Goal: Information Seeking & Learning: Understand process/instructions

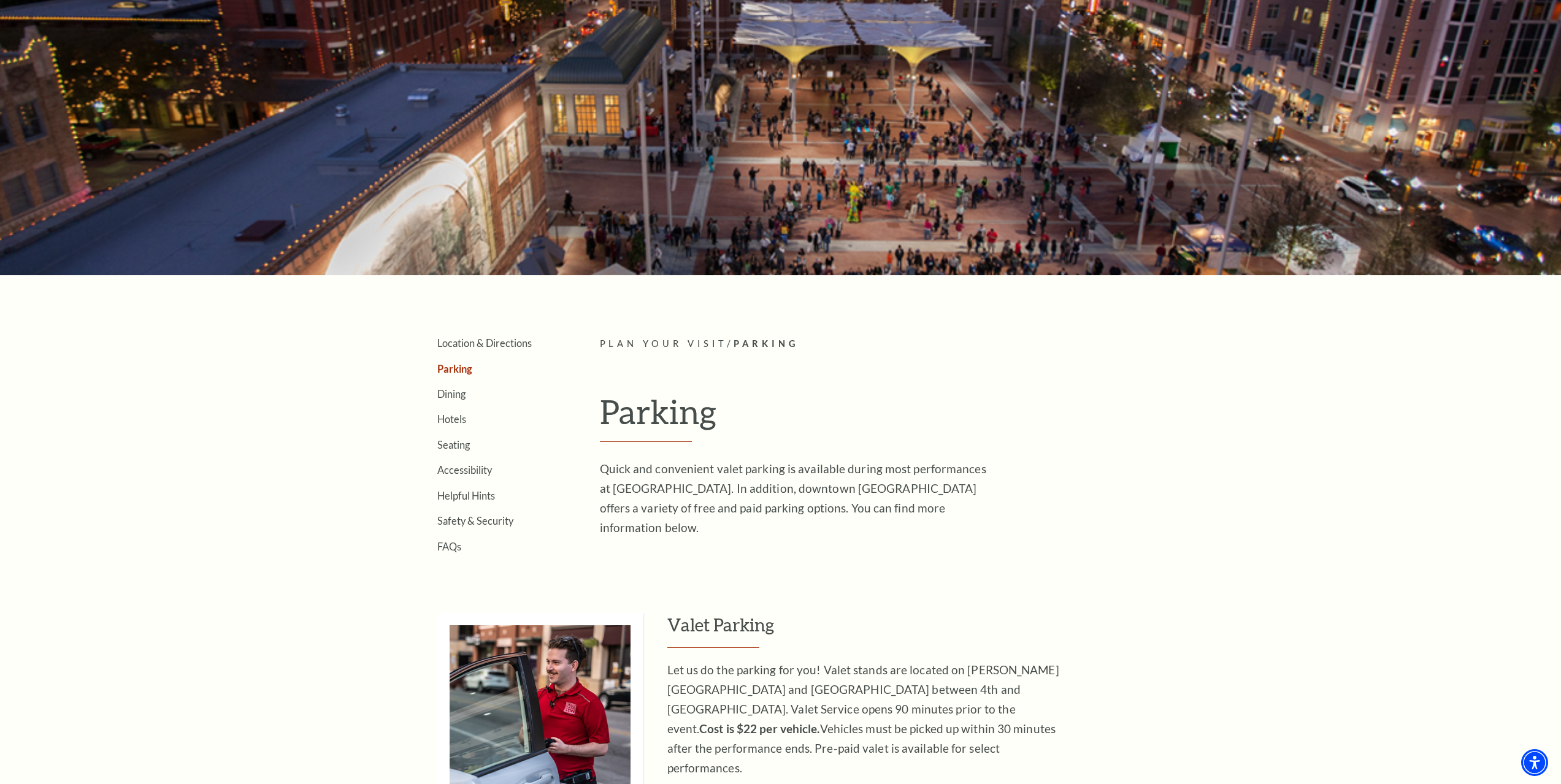
scroll to position [184, 0]
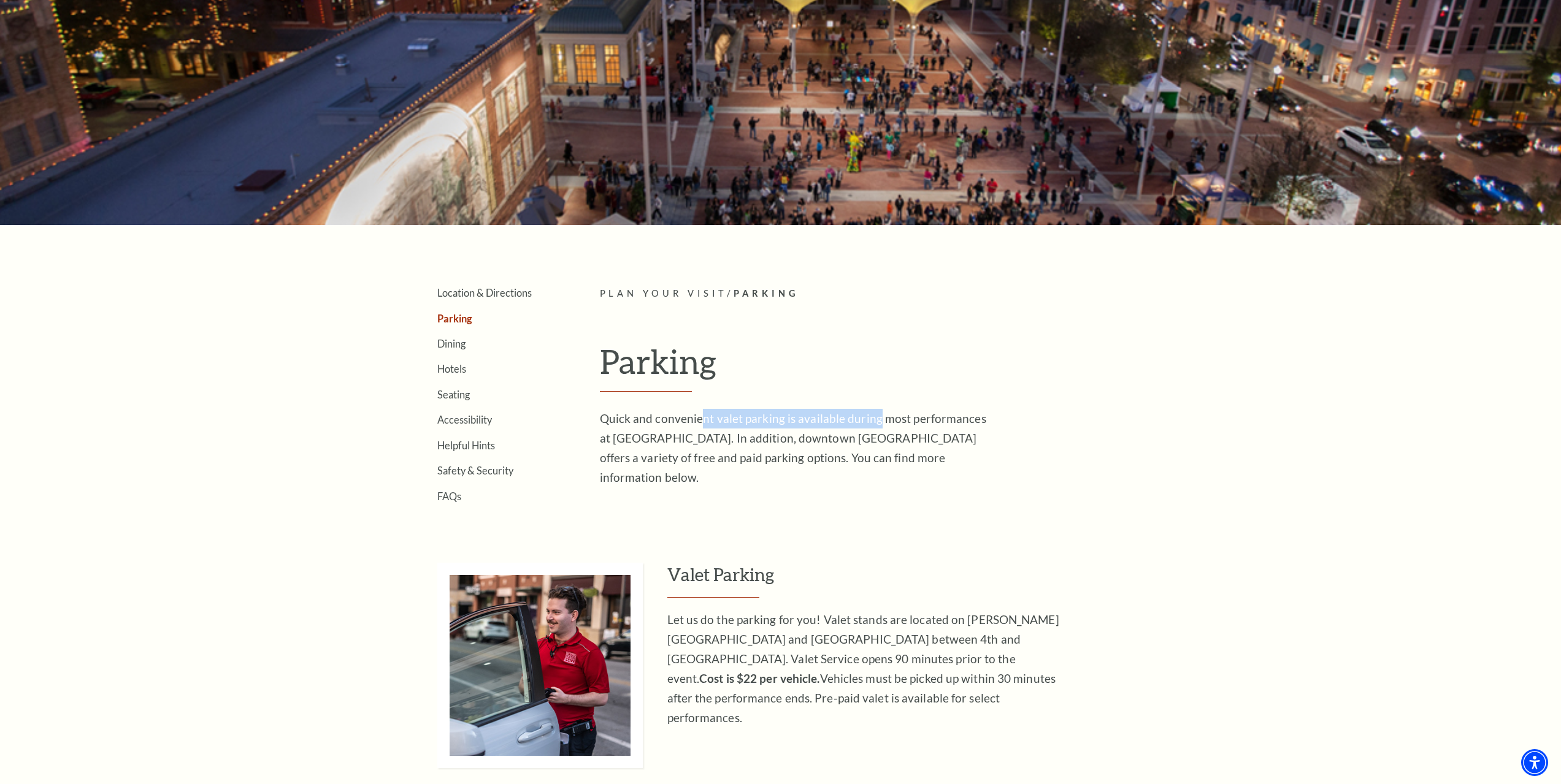
drag, startPoint x: 698, startPoint y: 414, endPoint x: 876, endPoint y: 426, distance: 178.4
click at [876, 426] on p "Quick and convenient valet parking is available during most performances at [GE…" at bounding box center [800, 448] width 399 height 79
click at [889, 445] on p "Quick and convenient valet parking is available during most performances at [GE…" at bounding box center [800, 448] width 399 height 79
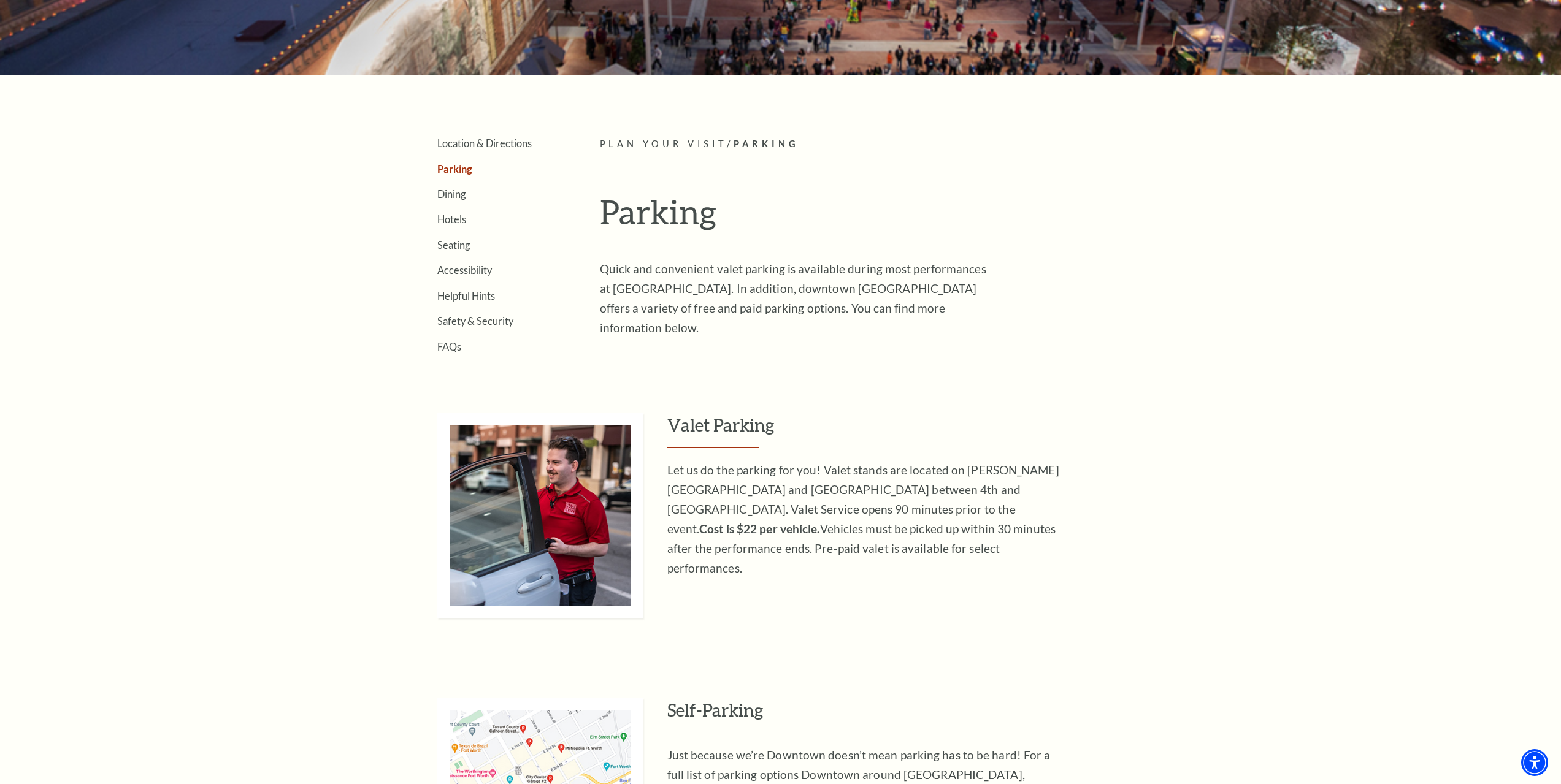
scroll to position [368, 0]
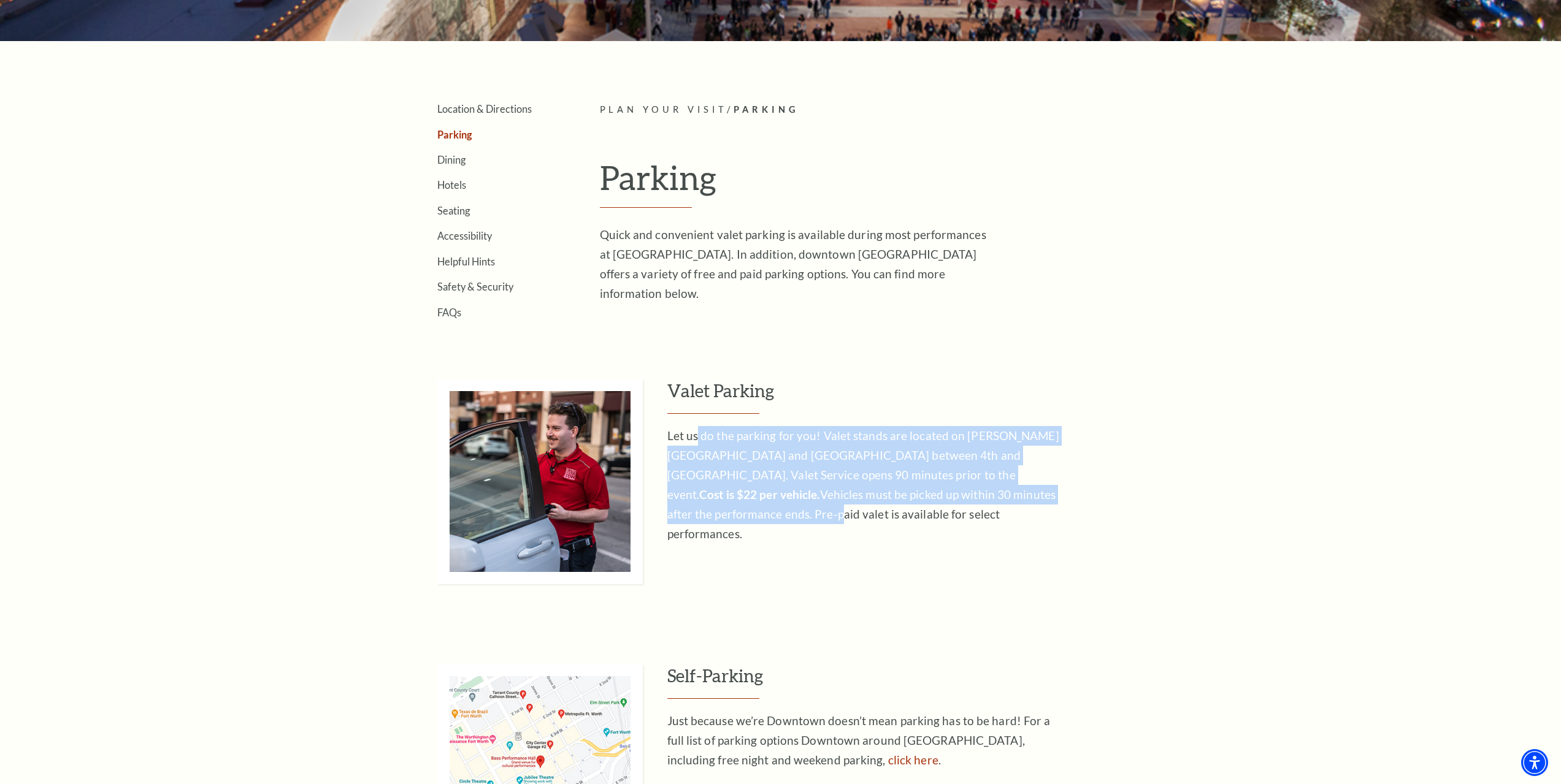
drag, startPoint x: 695, startPoint y: 436, endPoint x: 942, endPoint y: 491, distance: 253.0
click at [942, 491] on p "Let us do the parking for you! Valet stands are located on [PERSON_NAME][GEOGRA…" at bounding box center [867, 485] width 399 height 118
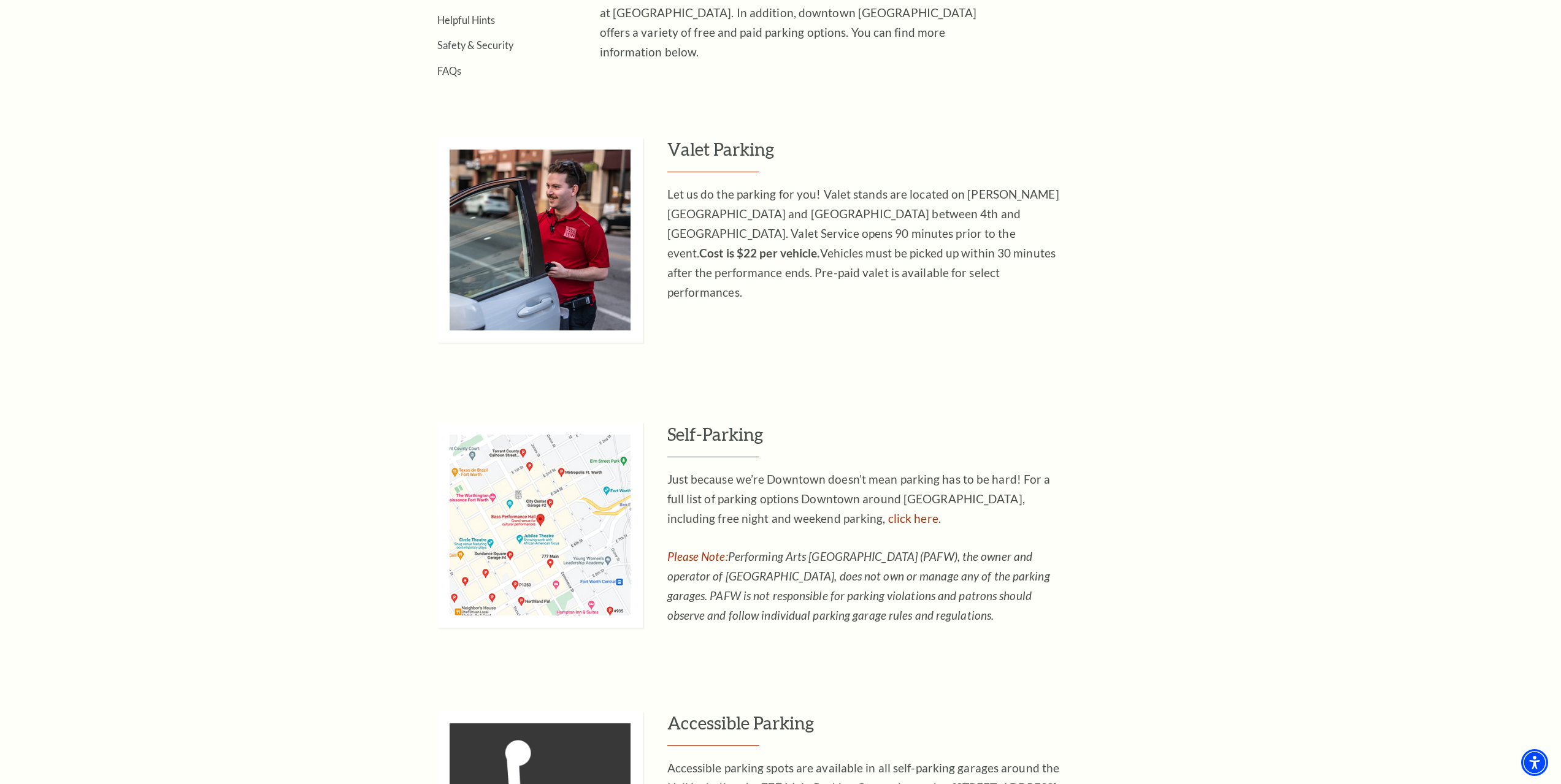
scroll to position [613, 0]
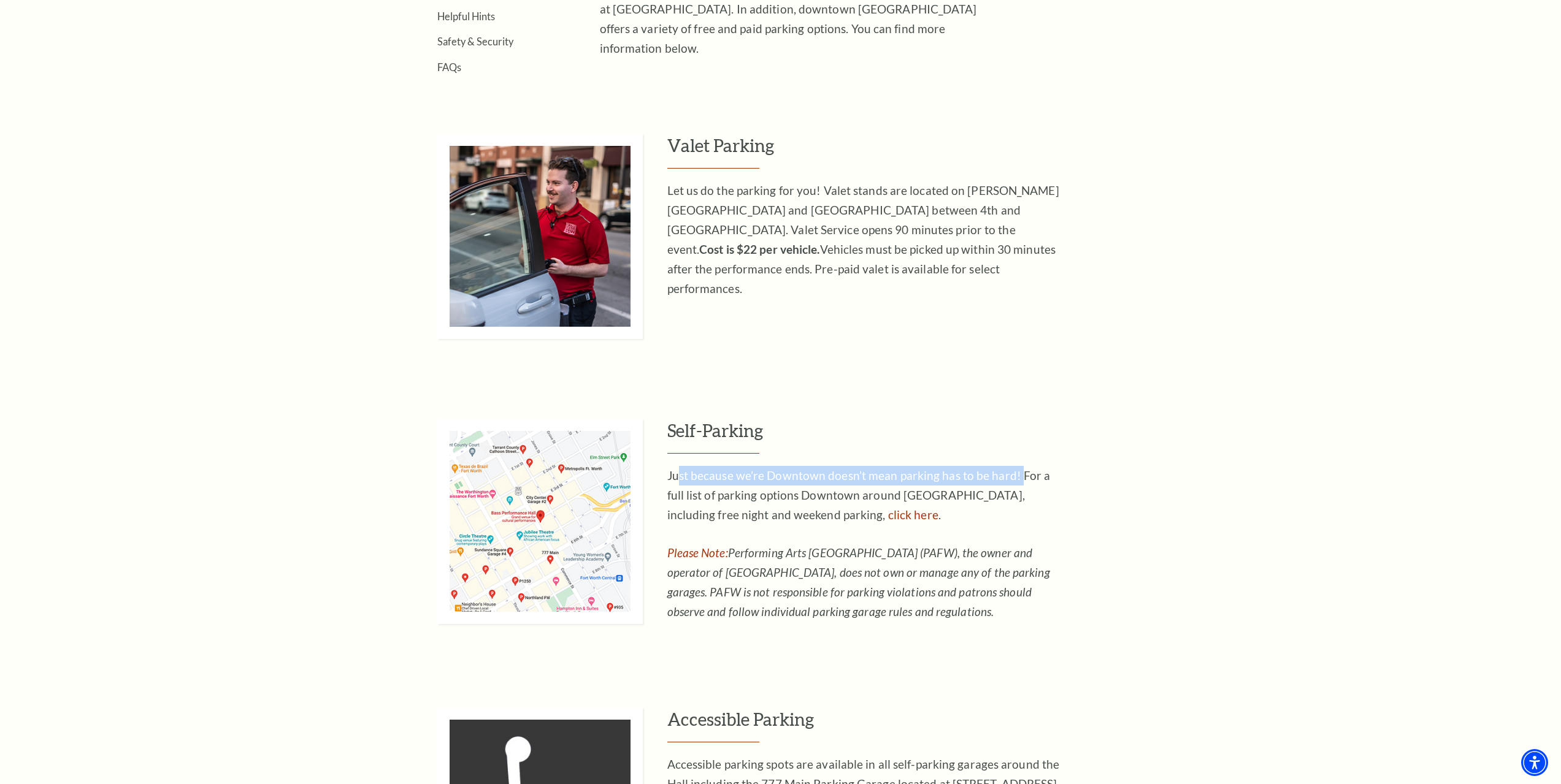
drag, startPoint x: 676, startPoint y: 472, endPoint x: 1017, endPoint y: 477, distance: 341.0
click at [1017, 477] on p "Just because we’re Downtown doesn’t mean parking has to be hard! For a full lis…" at bounding box center [867, 495] width 399 height 58
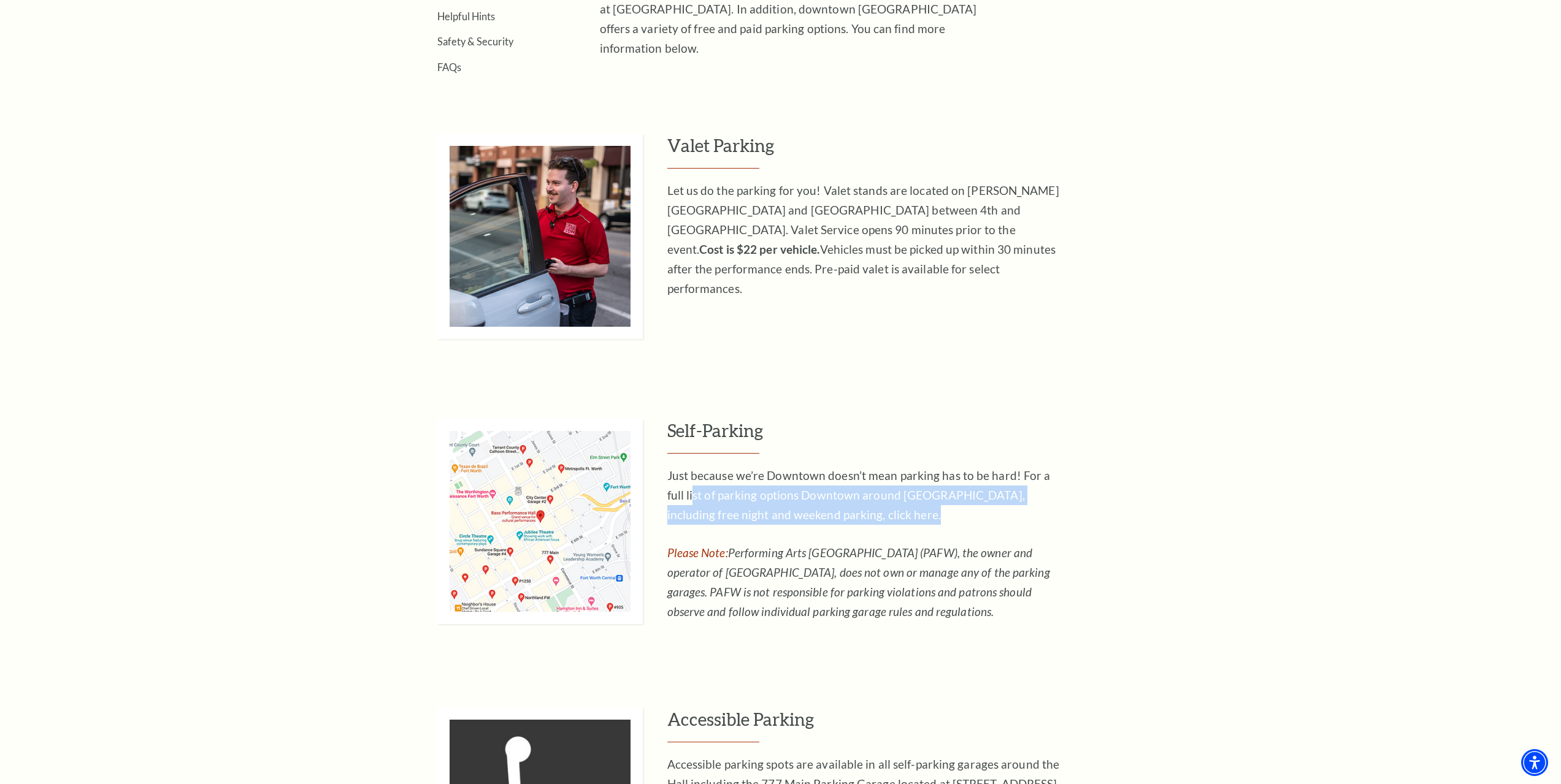
drag, startPoint x: 675, startPoint y: 488, endPoint x: 1056, endPoint y: 514, distance: 381.9
click at [1056, 514] on p "Just because we’re Downtown doesn’t mean parking has to be hard! For a full lis…" at bounding box center [867, 495] width 399 height 58
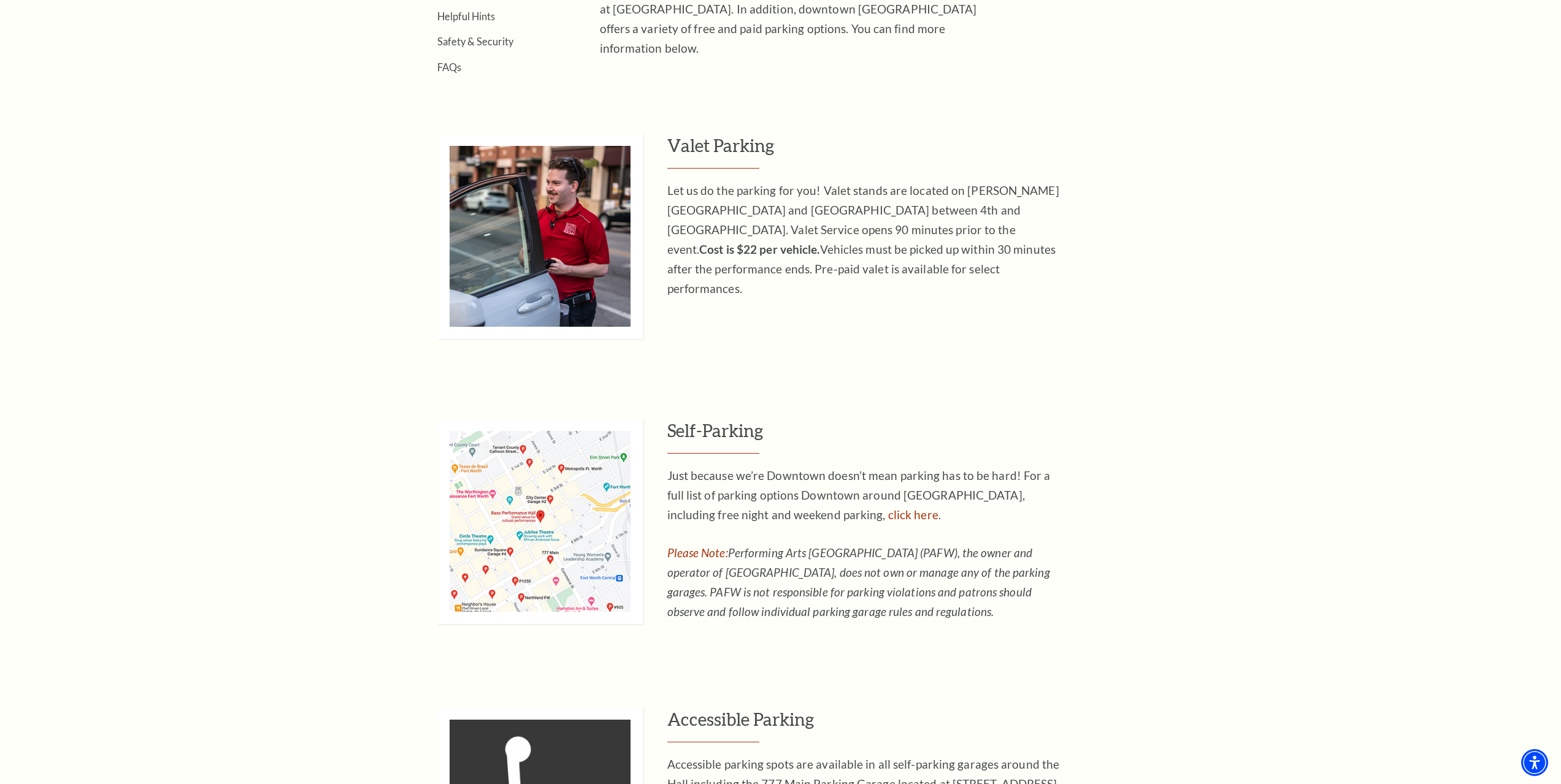
click at [955, 615] on p "Please Note: Performing Arts [GEOGRAPHIC_DATA] (PAFW), the owner and operator o…" at bounding box center [867, 582] width 399 height 79
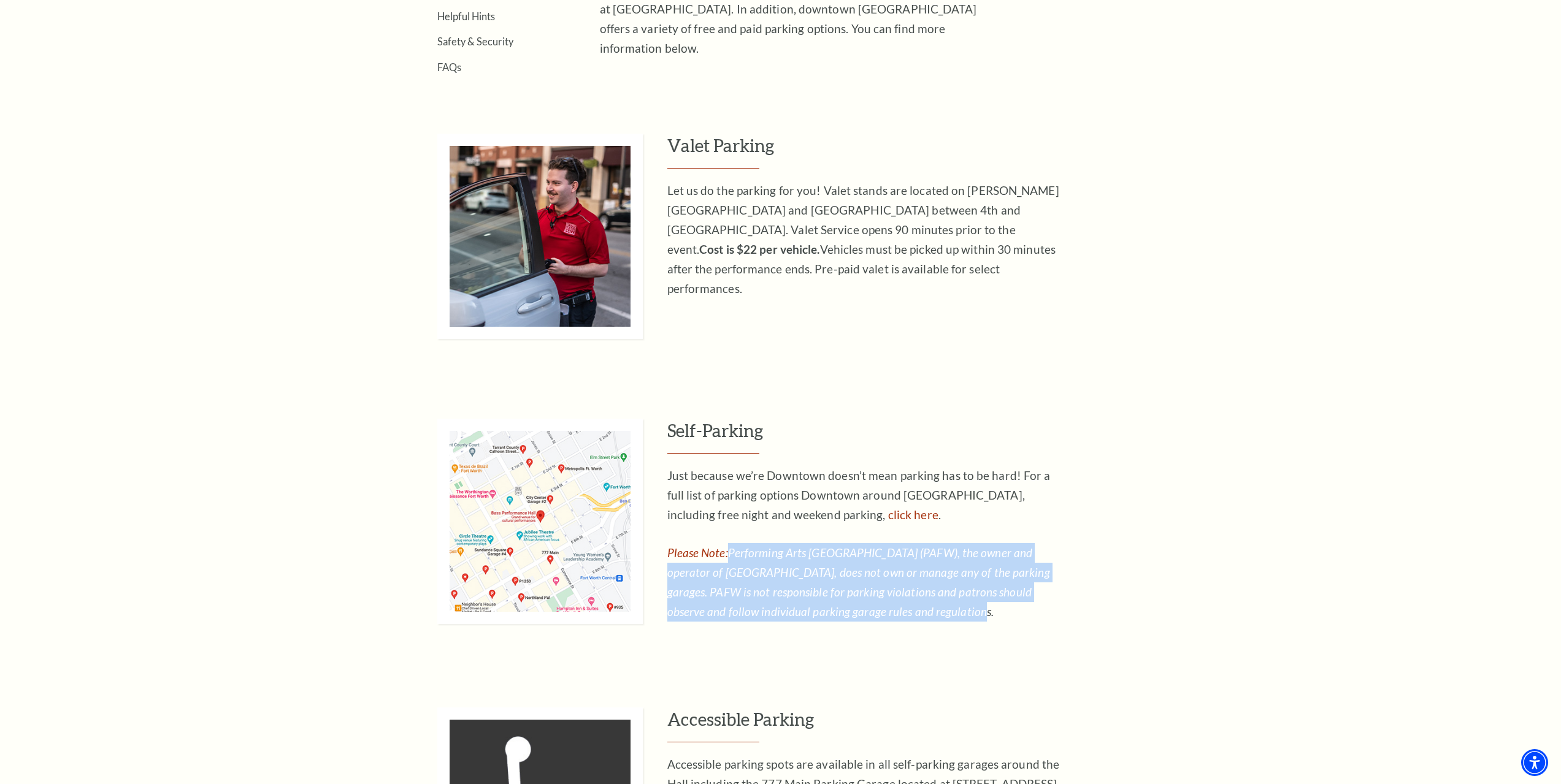
drag, startPoint x: 728, startPoint y: 548, endPoint x: 861, endPoint y: 614, distance: 148.5
click at [861, 614] on p "Please Note: Performing Arts [GEOGRAPHIC_DATA] (PAFW), the owner and operator o…" at bounding box center [867, 582] width 399 height 79
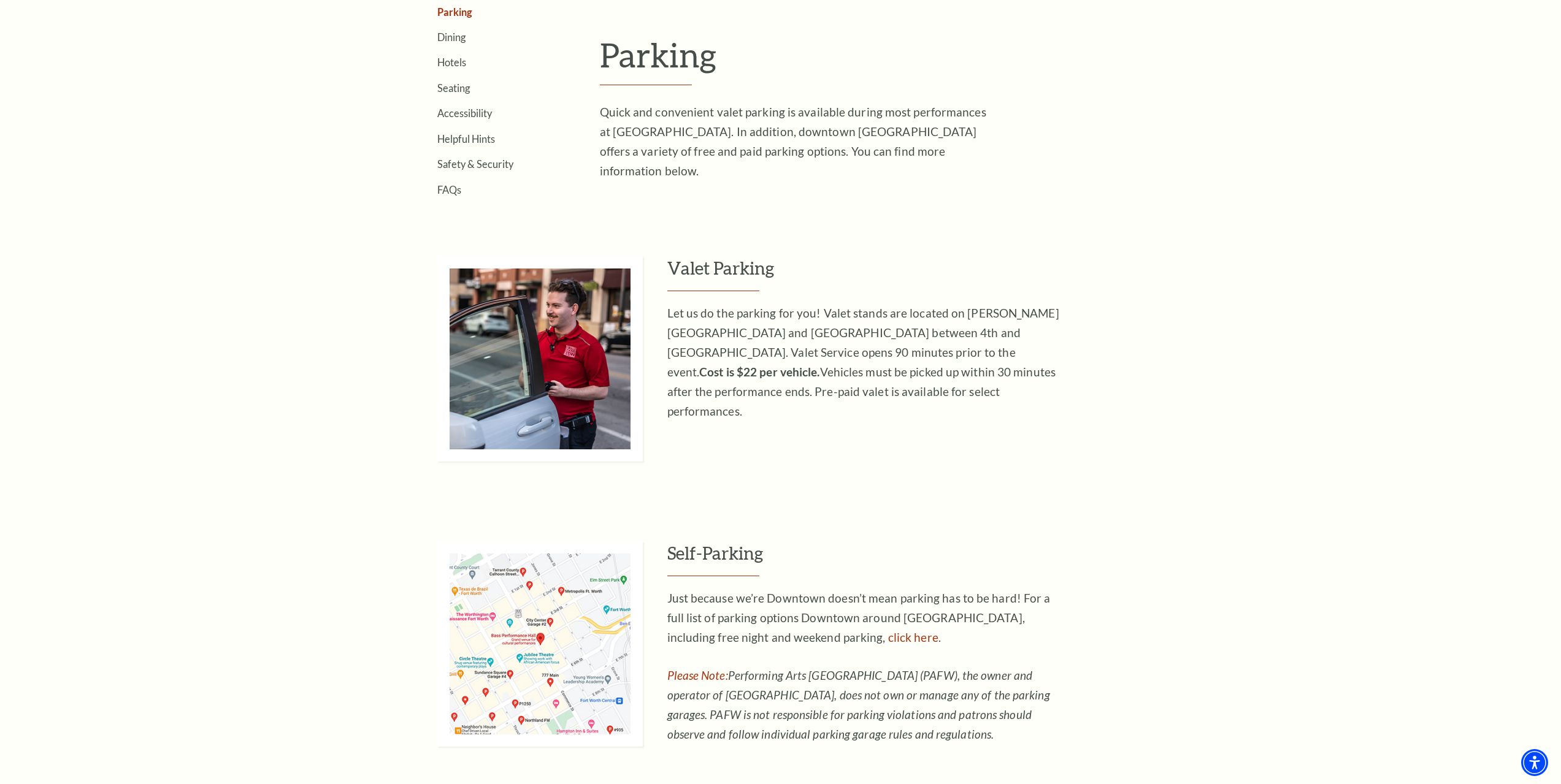
click at [1104, 465] on div "Valet Parking Let us do the parking for you! Valet stands are located on [PERSO…" at bounding box center [780, 648] width 1561 height 783
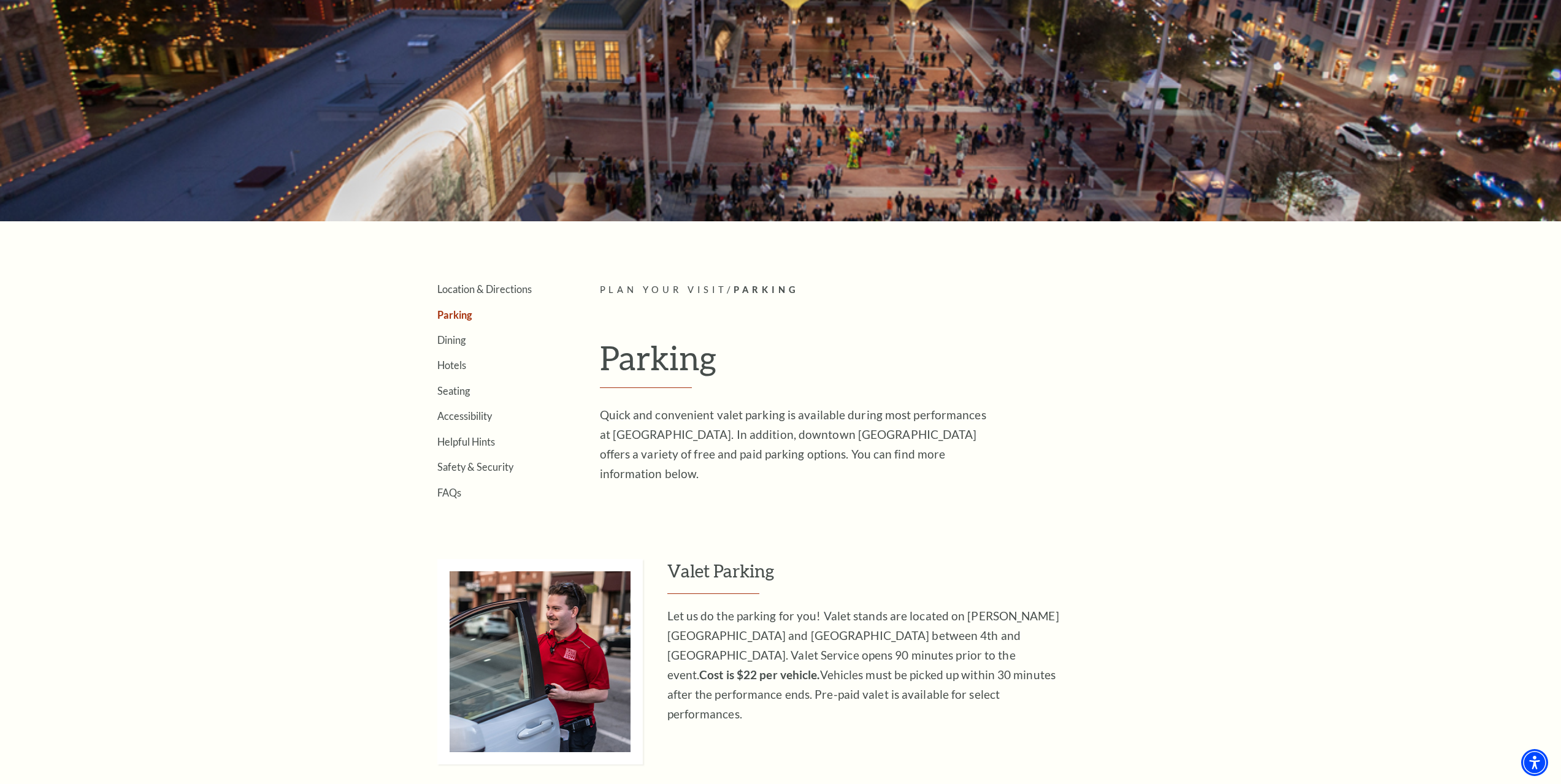
scroll to position [184, 0]
